Goal: Transaction & Acquisition: Register for event/course

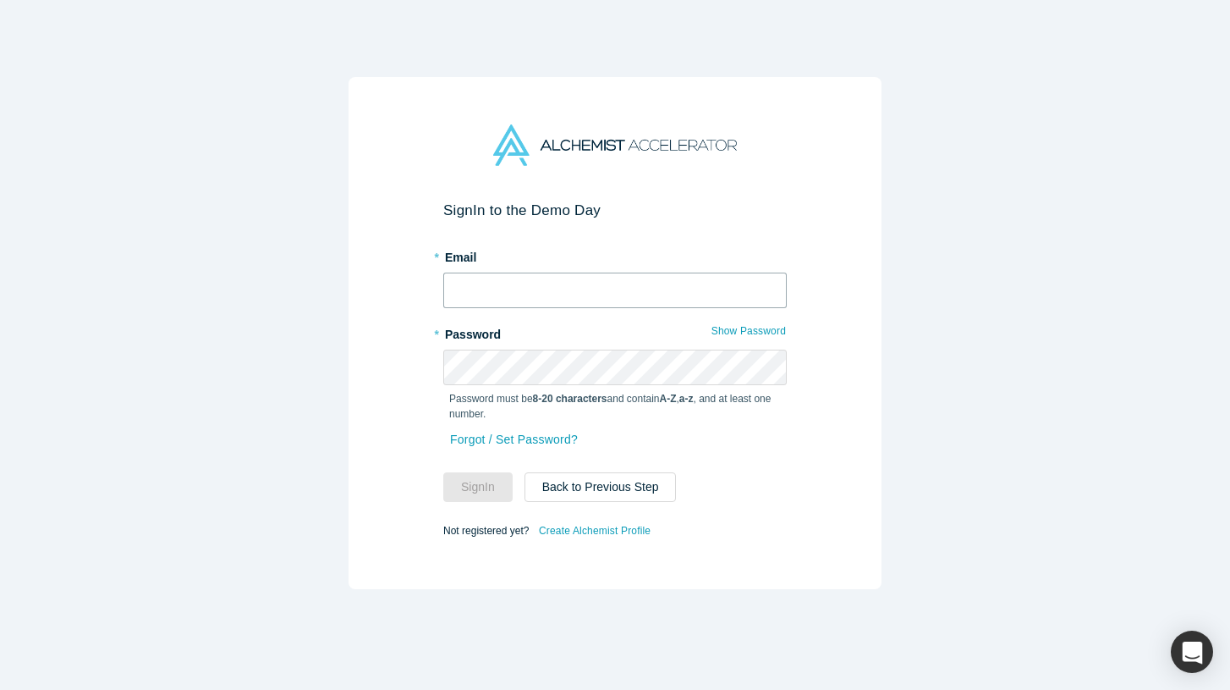
click at [474, 295] on input "text" at bounding box center [615, 290] width 344 height 36
type input "あ"
type input "k"
click at [243, 280] on div "Sign In to the Demo Day * Email * Password Show Password Password must be 8-20 …" at bounding box center [615, 345] width 1230 height 690
click at [558, 41] on div "Sign In to the Demo Day * Email * Password Show Password Password must be 8-20 …" at bounding box center [615, 345] width 1230 height 690
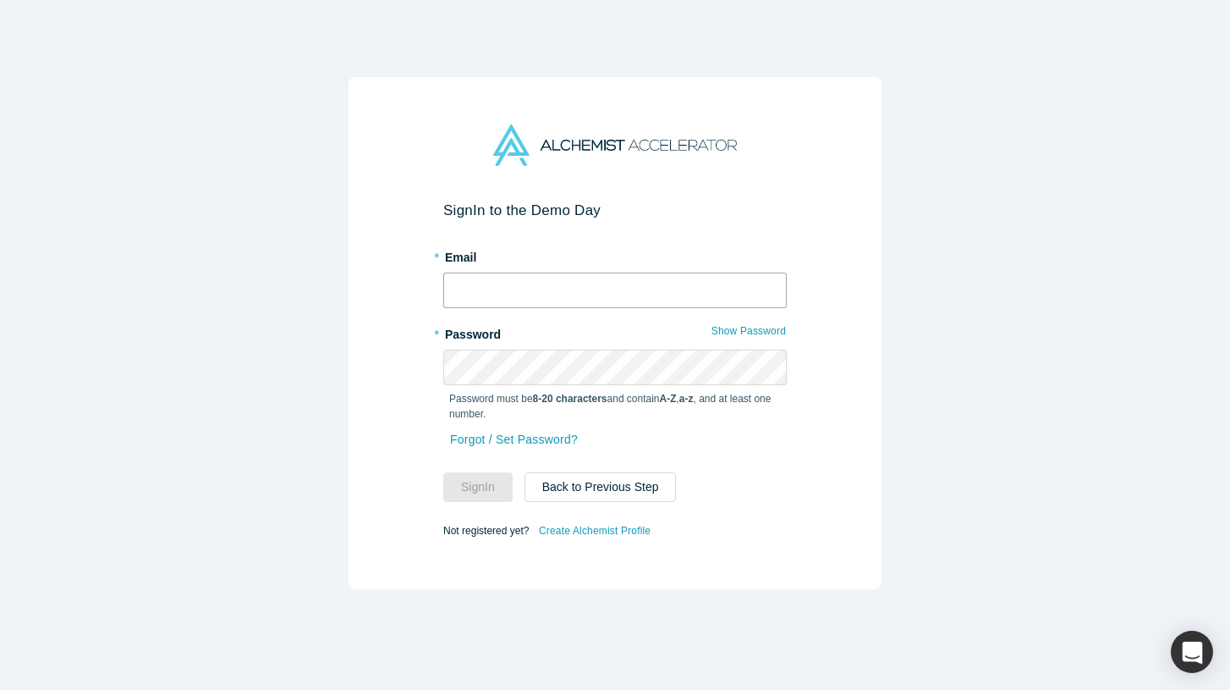
click at [577, 291] on input "text" at bounding box center [615, 290] width 344 height 36
type input "kosuke@conductive.vc"
click at [485, 483] on button "Sign In" at bounding box center [477, 487] width 69 height 30
